Goal: Communication & Community: Ask a question

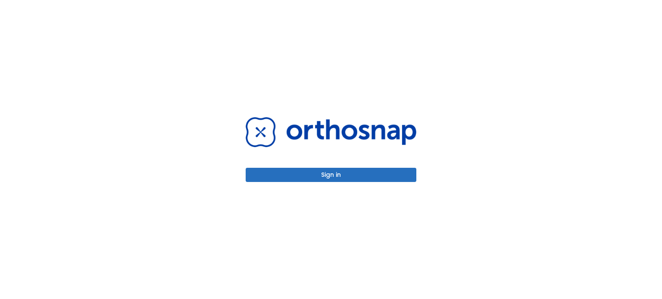
click at [329, 174] on button "Sign in" at bounding box center [331, 175] width 171 height 14
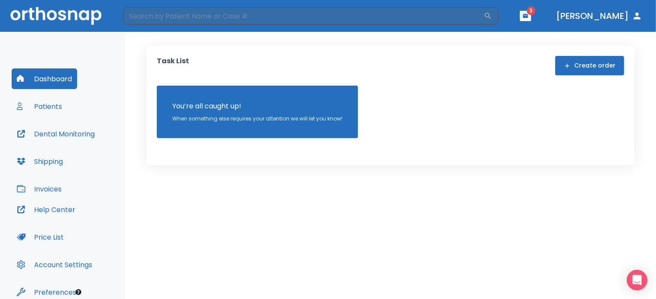
click at [45, 208] on button "Help Center" at bounding box center [46, 209] width 69 height 21
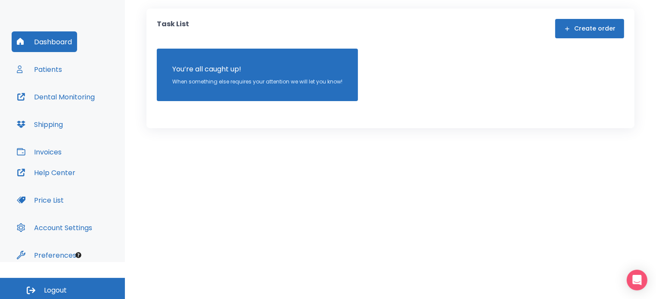
scroll to position [39, 0]
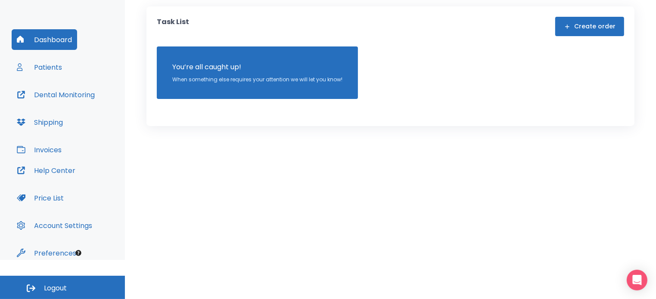
click at [50, 39] on button "Dashboard" at bounding box center [44, 39] width 65 height 21
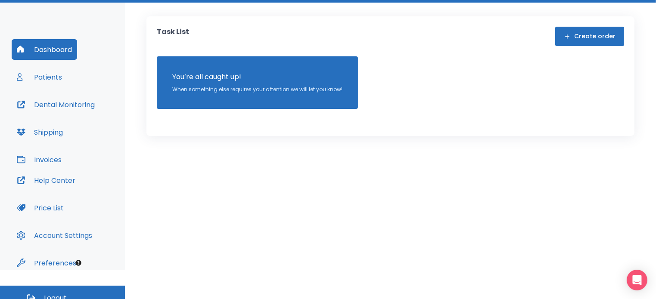
scroll to position [0, 0]
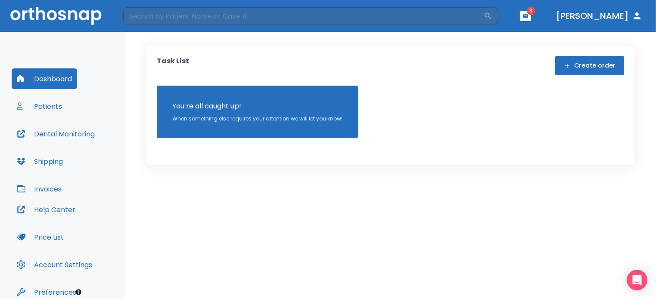
click at [531, 17] on button "button" at bounding box center [525, 16] width 11 height 10
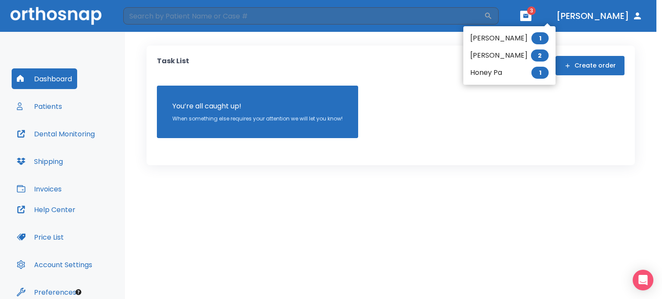
click at [501, 38] on li "[PERSON_NAME] 1" at bounding box center [509, 38] width 92 height 17
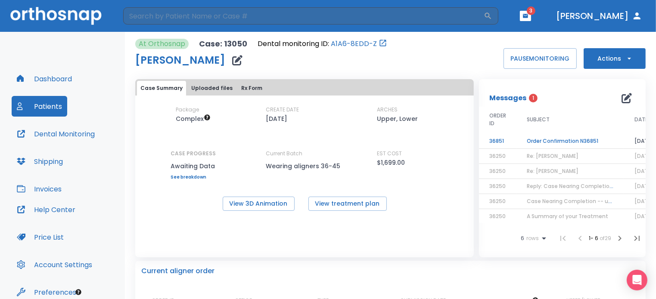
click at [625, 59] on icon "button" at bounding box center [629, 58] width 9 height 9
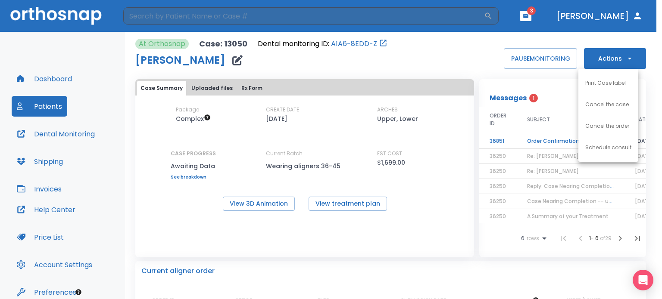
click at [622, 59] on div at bounding box center [331, 149] width 662 height 299
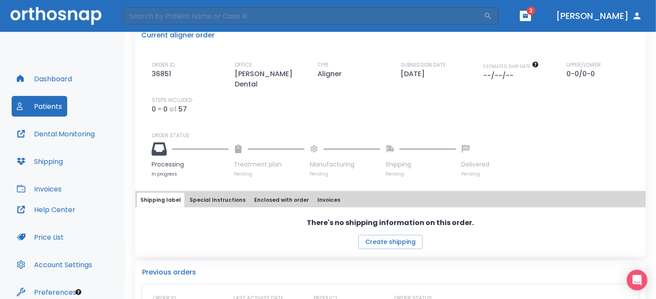
scroll to position [302, 0]
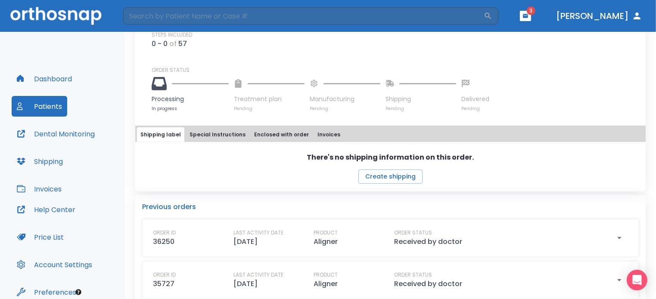
click at [208, 128] on button "Special Instructions" at bounding box center [217, 135] width 63 height 15
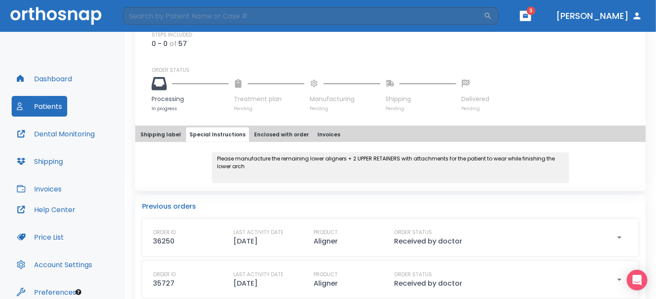
click at [258, 128] on button "Enclosed with order" at bounding box center [282, 135] width 62 height 15
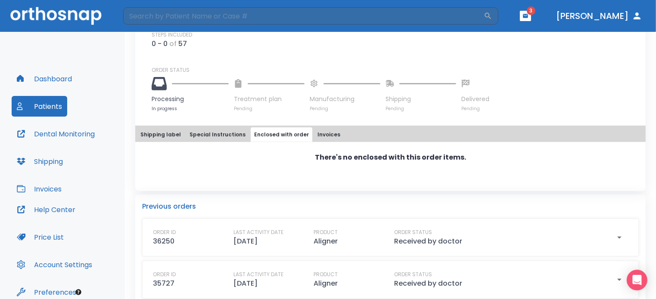
click at [315, 128] on button "Invoices" at bounding box center [329, 135] width 30 height 15
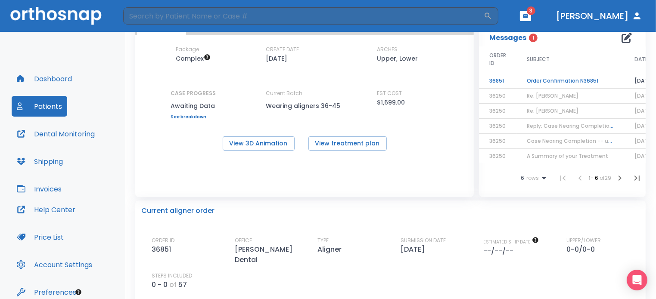
scroll to position [0, 0]
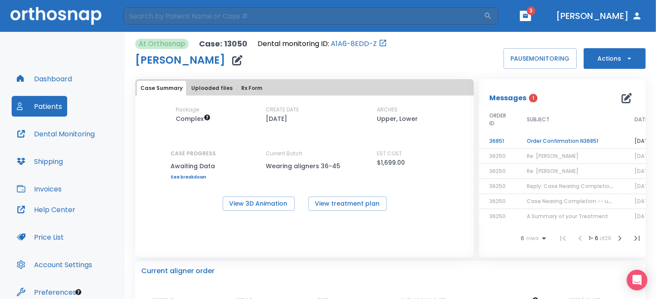
click at [622, 99] on icon "button" at bounding box center [627, 98] width 10 height 10
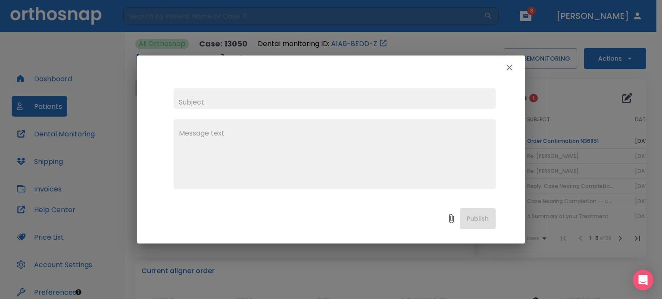
click at [192, 99] on input "text" at bounding box center [335, 98] width 322 height 21
click at [512, 67] on icon "button" at bounding box center [509, 67] width 10 height 10
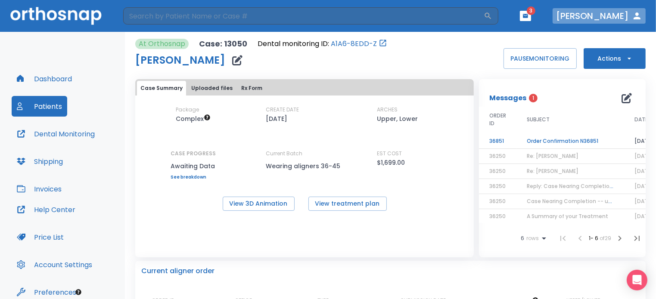
click at [622, 15] on button "[PERSON_NAME]" at bounding box center [599, 16] width 93 height 16
click at [637, 16] on icon "button" at bounding box center [637, 16] width 10 height 10
click at [603, 16] on button "[PERSON_NAME]" at bounding box center [599, 16] width 93 height 16
click at [543, 139] on td "Order Confirmation N36851" at bounding box center [570, 141] width 108 height 15
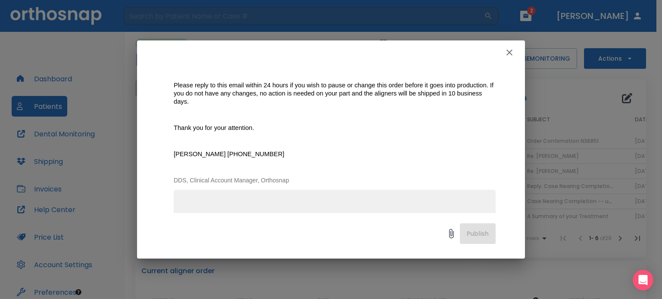
scroll to position [182, 0]
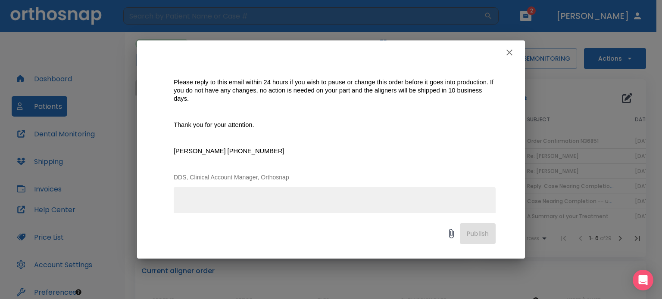
click at [199, 199] on textarea at bounding box center [334, 225] width 311 height 59
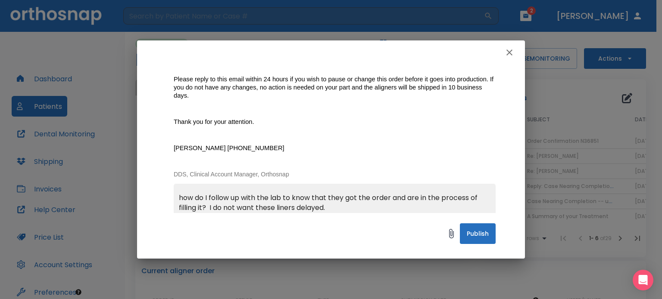
scroll to position [195, 0]
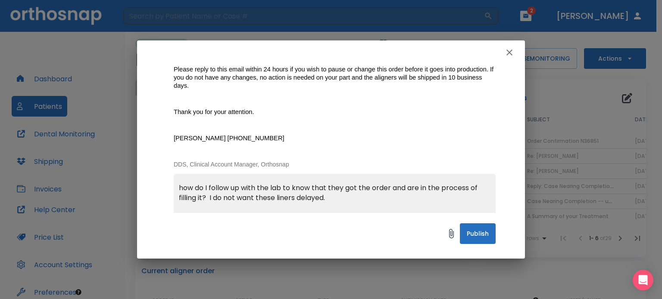
type textarea "how do I follow up with the lab to know that they got the order and are in the …"
click at [476, 240] on button "Publish" at bounding box center [478, 234] width 36 height 21
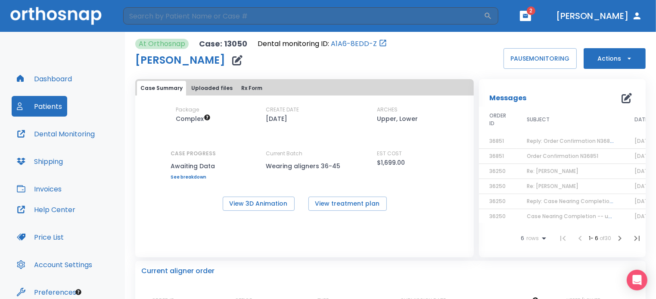
click at [573, 139] on span "Reply: Order Confirmation N36851" at bounding box center [571, 140] width 88 height 7
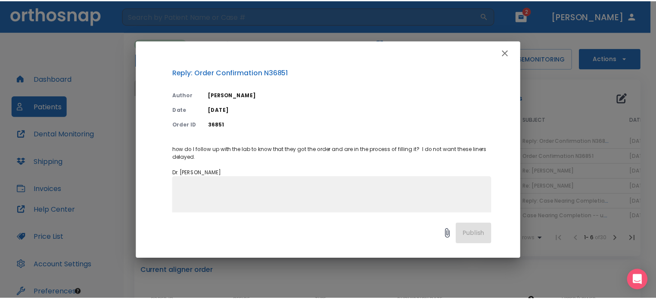
scroll to position [0, 0]
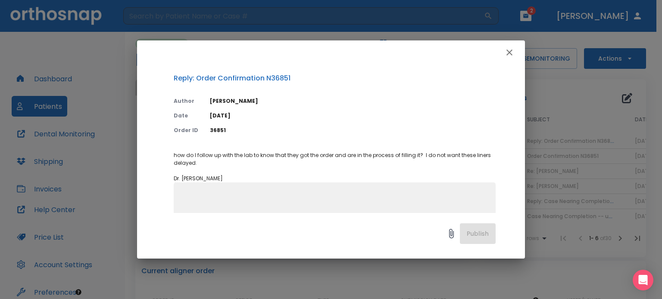
click at [509, 53] on icon "button" at bounding box center [509, 53] width 6 height 6
